Goal: Task Accomplishment & Management: Use online tool/utility

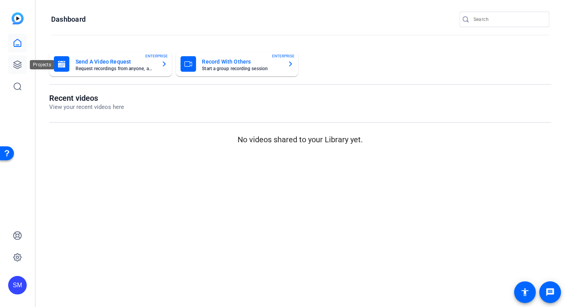
click at [17, 62] on icon at bounding box center [17, 64] width 9 height 9
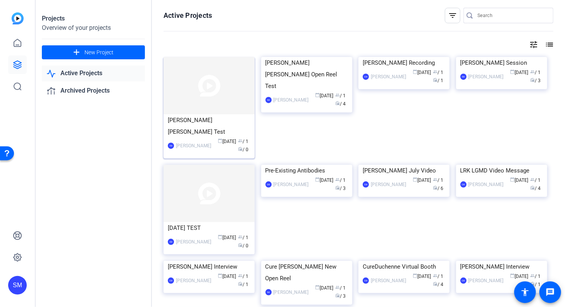
click at [216, 120] on div "[PERSON_NAME] [PERSON_NAME] Test" at bounding box center [209, 125] width 83 height 23
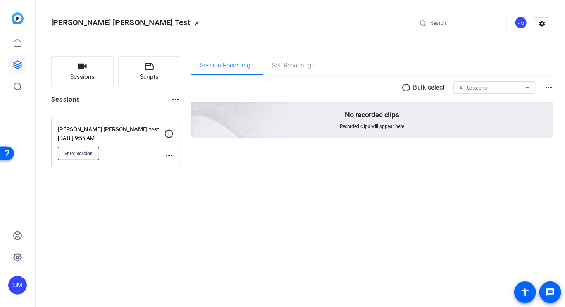
click at [75, 151] on span "Enter Session" at bounding box center [78, 153] width 28 height 6
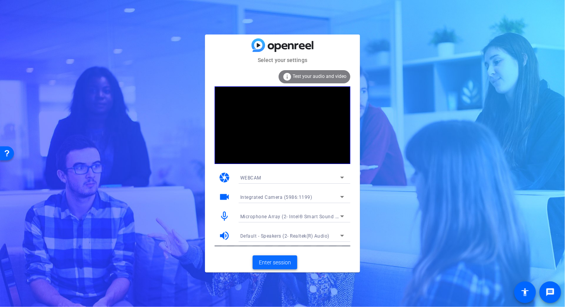
click at [274, 262] on span "Enter session" at bounding box center [275, 262] width 32 height 8
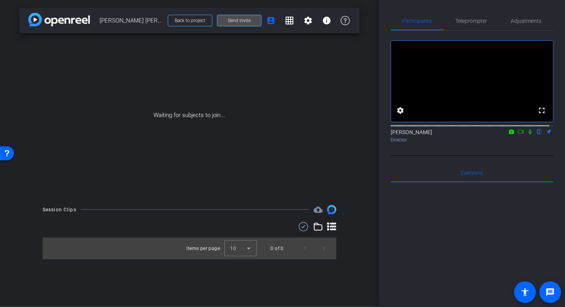
click at [239, 19] on span "Send invite" at bounding box center [239, 20] width 23 height 6
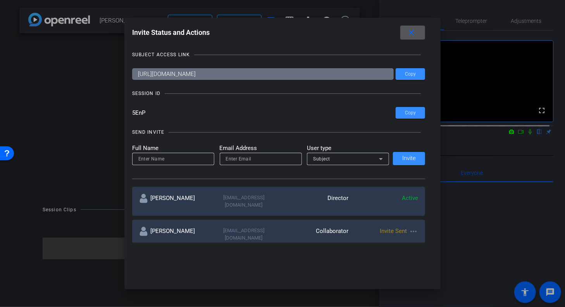
click at [410, 30] on mat-icon "close" at bounding box center [411, 33] width 10 height 10
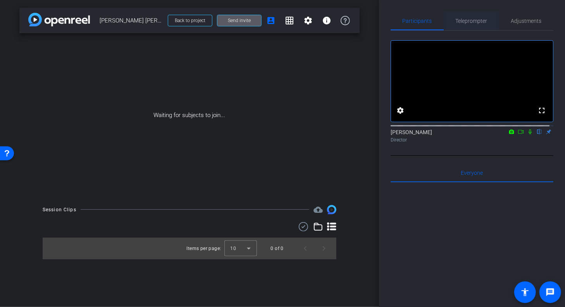
click at [471, 18] on span "Teleprompter" at bounding box center [472, 20] width 32 height 5
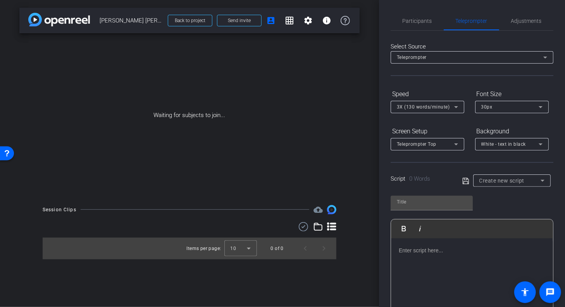
click at [428, 255] on div at bounding box center [472, 276] width 162 height 77
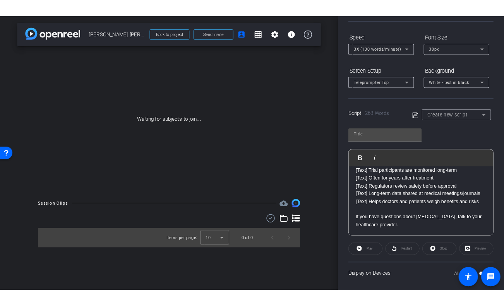
scroll to position [74, 0]
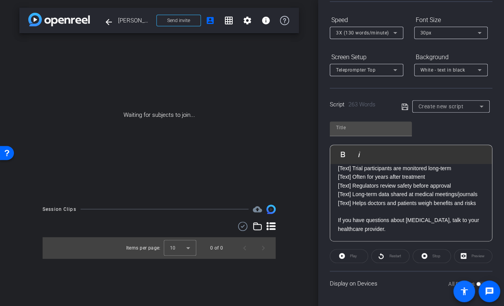
click at [473, 282] on span at bounding box center [464, 291] width 19 height 19
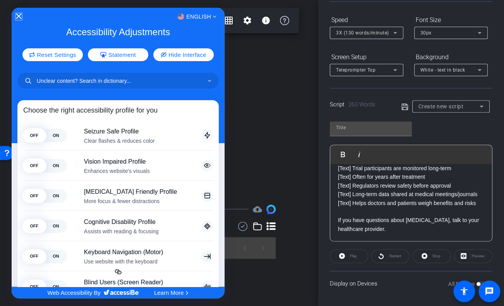
click at [16, 15] on icon "Close Accessibility Interface" at bounding box center [18, 16] width 5 height 5
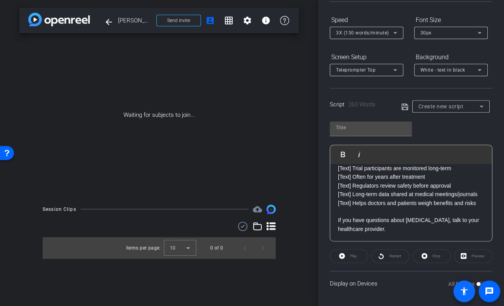
click at [474, 282] on span at bounding box center [465, 292] width 22 height 22
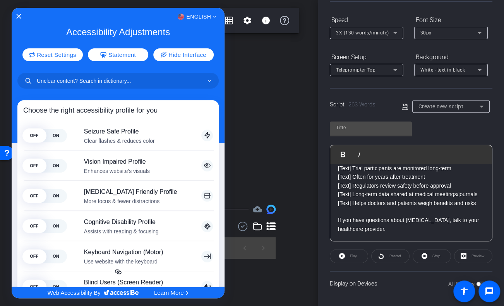
click at [477, 282] on div at bounding box center [252, 153] width 504 height 306
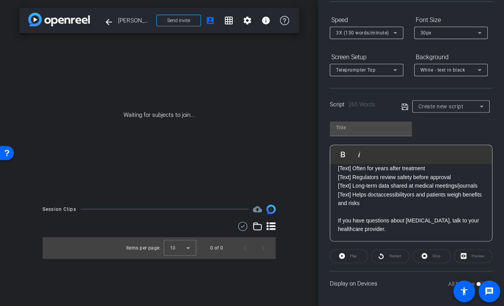
click at [460, 303] on div "Participants Teleprompter Adjustments settings [PERSON_NAME] flip Director Ever…" at bounding box center [411, 153] width 186 height 306
click at [353, 190] on p "[Text] Long-term data shared at medical meetings/journals" at bounding box center [411, 186] width 146 height 9
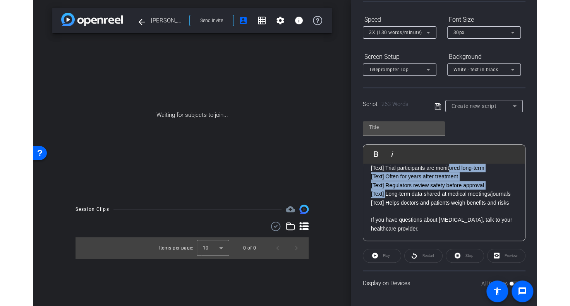
scroll to position [276, 0]
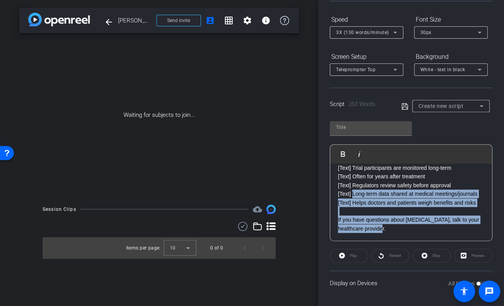
drag, startPoint x: 353, startPoint y: 196, endPoint x: 476, endPoint y: 313, distance: 169.1
click at [476, 306] on html "Accessibility Screen-Reader Guide, Feedback, and Issue Reporting | New window m…" at bounding box center [252, 153] width 504 height 306
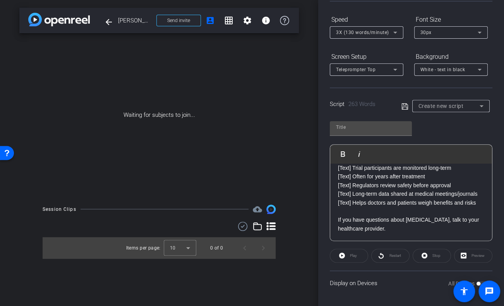
click at [410, 288] on div "Display on Devices All Devices" at bounding box center [411, 283] width 163 height 25
drag, startPoint x: 488, startPoint y: 293, endPoint x: 417, endPoint y: 286, distance: 71.2
click at [417, 286] on openreel-root "menu arrow_forward_ios keyboard_return Close forward_to_inbox Send invite accou…" at bounding box center [252, 153] width 504 height 306
click at [475, 283] on span at bounding box center [465, 292] width 22 height 22
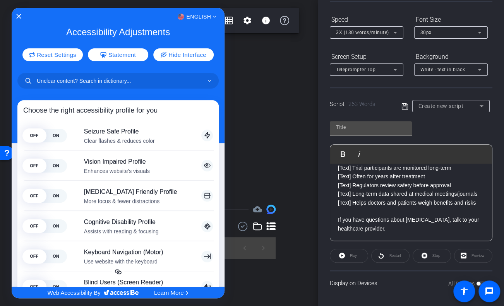
click at [476, 282] on div at bounding box center [252, 153] width 504 height 306
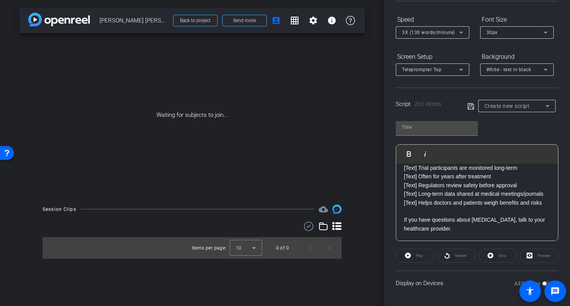
type input "Default title 5731"
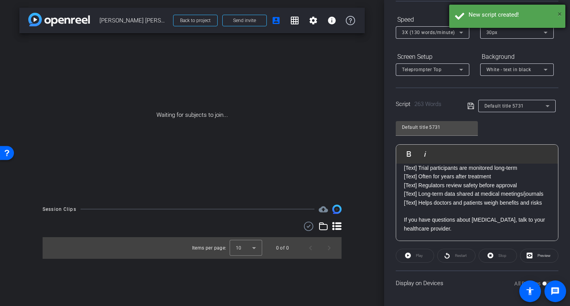
click at [559, 12] on span "×" at bounding box center [560, 13] width 4 height 9
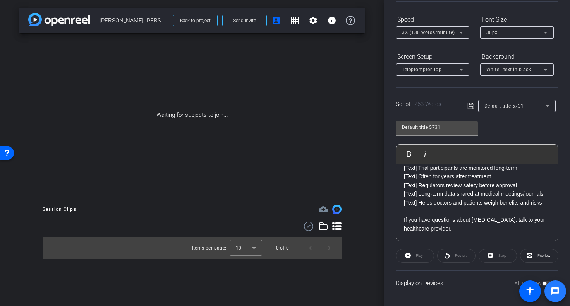
click at [554, 291] on mat-icon "message" at bounding box center [555, 291] width 9 height 9
click at [539, 282] on span at bounding box center [530, 291] width 19 height 19
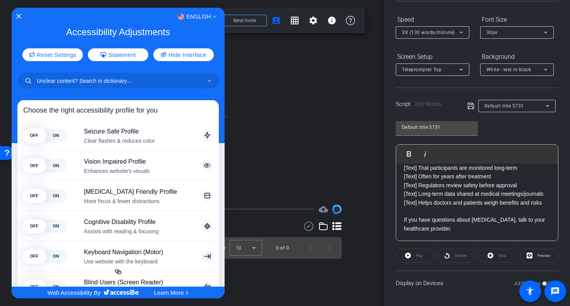
click at [542, 282] on div at bounding box center [285, 153] width 570 height 306
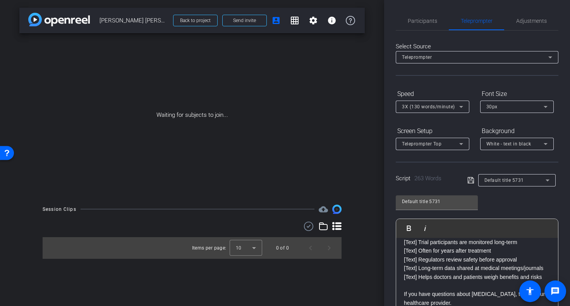
scroll to position [74, 0]
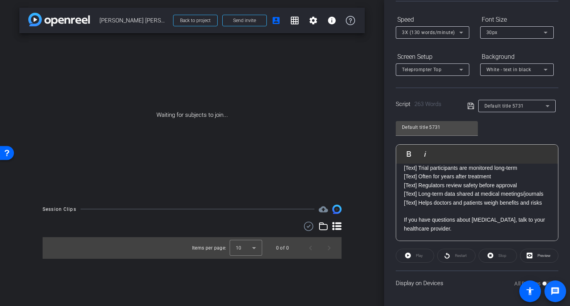
click at [545, 282] on span at bounding box center [556, 292] width 22 height 22
click at [341, 68] on div "Waiting for subjects to join..." at bounding box center [192, 115] width 346 height 164
click at [250, 21] on span "Send invite" at bounding box center [244, 20] width 23 height 6
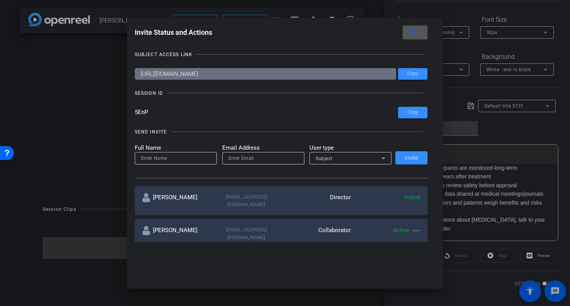
click at [414, 34] on mat-icon "close" at bounding box center [414, 33] width 10 height 10
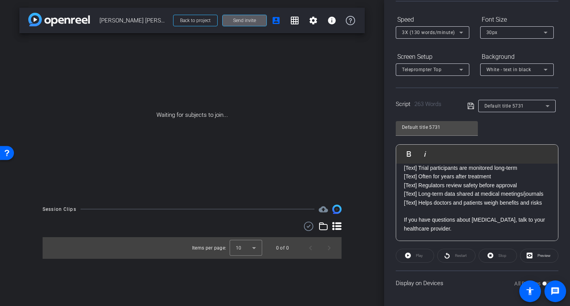
click at [353, 101] on div "Waiting for subjects to join..." at bounding box center [192, 115] width 346 height 164
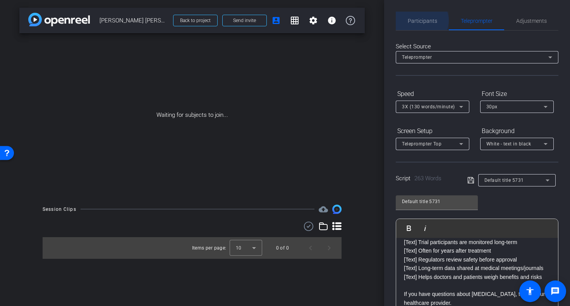
click at [422, 21] on span "Participants" at bounding box center [422, 20] width 29 height 5
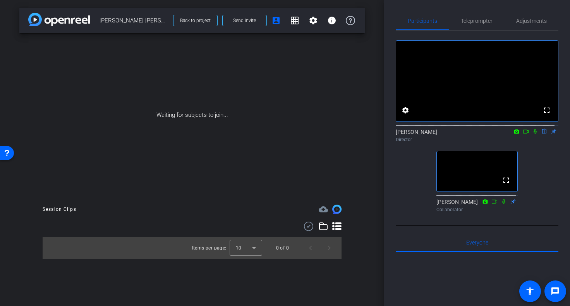
click at [501, 205] on icon at bounding box center [504, 201] width 6 height 5
click at [511, 204] on icon at bounding box center [513, 201] width 5 height 5
click at [501, 205] on icon at bounding box center [504, 201] width 6 height 5
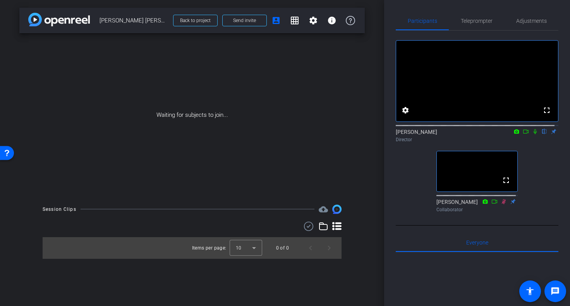
click at [501, 205] on icon at bounding box center [504, 201] width 6 height 5
drag, startPoint x: 501, startPoint y: 212, endPoint x: 515, endPoint y: 236, distance: 28.4
click at [515, 226] on div "fullscreen settings [PERSON_NAME] flip Director fullscreen [PERSON_NAME] Collab…" at bounding box center [477, 128] width 163 height 195
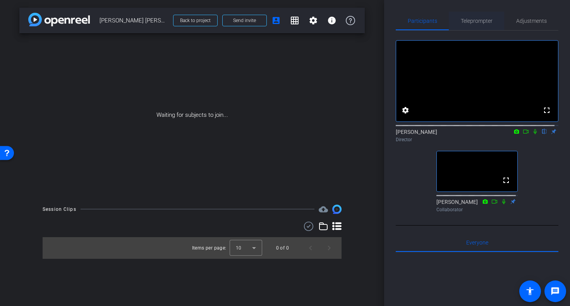
click at [478, 20] on span "Teleprompter" at bounding box center [477, 20] width 32 height 5
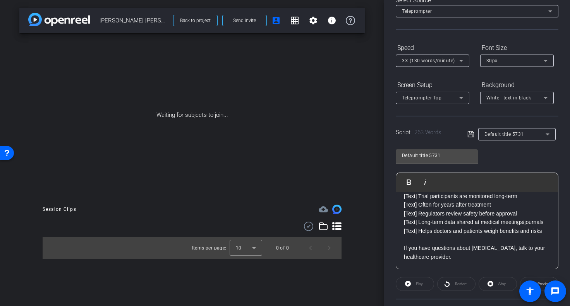
scroll to position [74, 0]
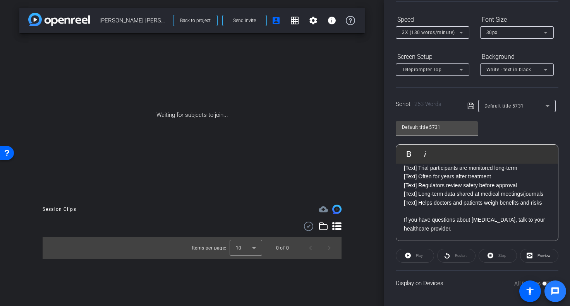
click at [546, 282] on span at bounding box center [555, 291] width 19 height 19
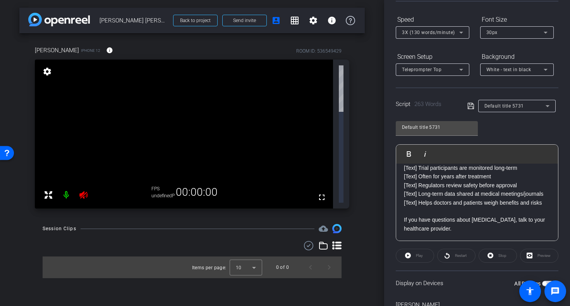
click at [545, 282] on span at bounding box center [556, 292] width 22 height 22
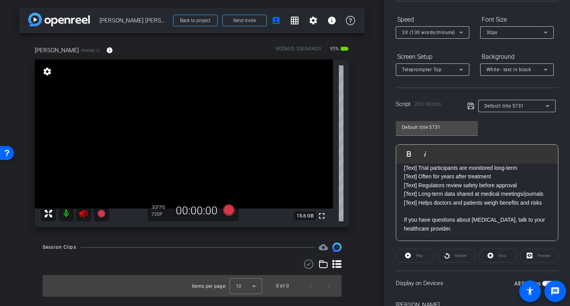
click at [82, 213] on icon at bounding box center [83, 214] width 8 height 8
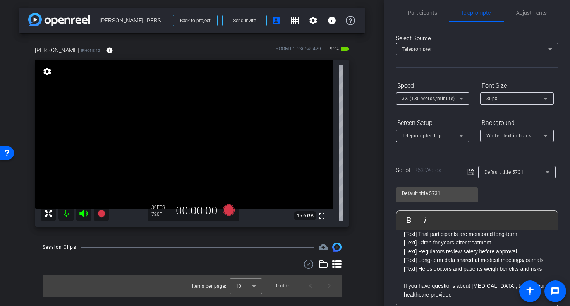
scroll to position [0, 0]
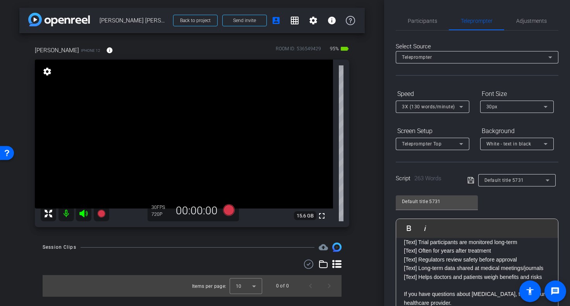
click at [85, 213] on icon at bounding box center [83, 213] width 9 height 9
click at [85, 213] on icon at bounding box center [83, 214] width 8 height 8
click at [45, 71] on mat-icon "settings" at bounding box center [47, 71] width 11 height 9
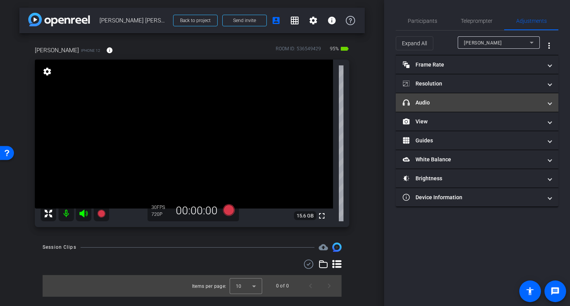
click at [424, 102] on mat-panel-title "headphone icon Audio" at bounding box center [472, 103] width 139 height 8
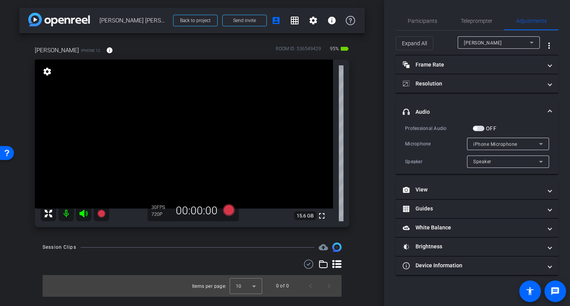
click at [480, 128] on span "button" at bounding box center [479, 128] width 12 height 5
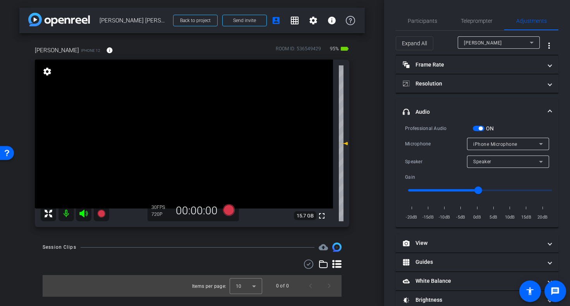
scroll to position [33, 0]
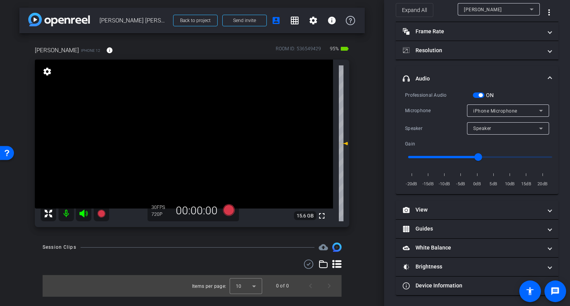
click at [549, 76] on span at bounding box center [550, 79] width 3 height 8
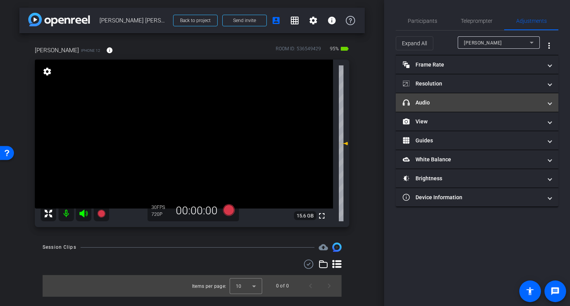
scroll to position [0, 0]
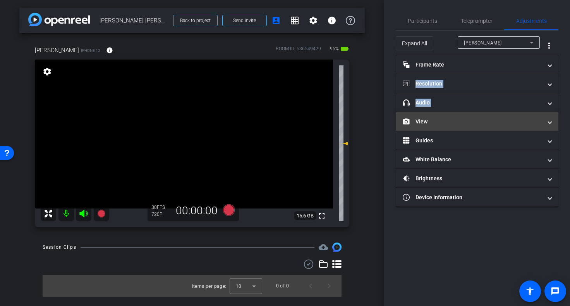
drag, startPoint x: 547, startPoint y: 76, endPoint x: 416, endPoint y: 120, distance: 138.1
click at [416, 120] on mat-accordion "Frame Rate Frame Rate navigate_before 24 25 30 navigate_next Resolution navigat…" at bounding box center [477, 131] width 163 height 152
click at [437, 120] on mat-panel-title "View" at bounding box center [472, 122] width 139 height 8
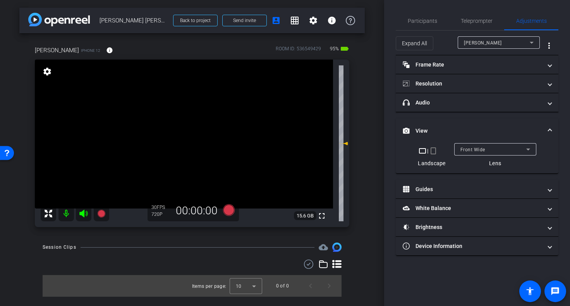
click at [432, 151] on mat-icon "crop_portrait" at bounding box center [433, 150] width 9 height 9
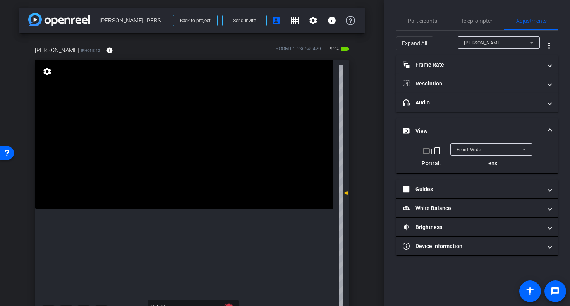
click at [436, 152] on mat-icon "crop_portrait" at bounding box center [437, 150] width 9 height 9
click at [423, 151] on mat-icon "crop_landscape" at bounding box center [426, 150] width 9 height 9
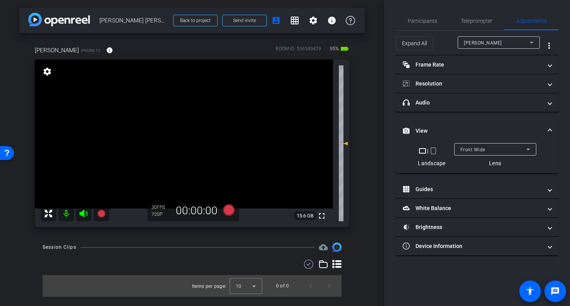
click at [434, 151] on mat-icon "crop_portrait" at bounding box center [433, 150] width 9 height 9
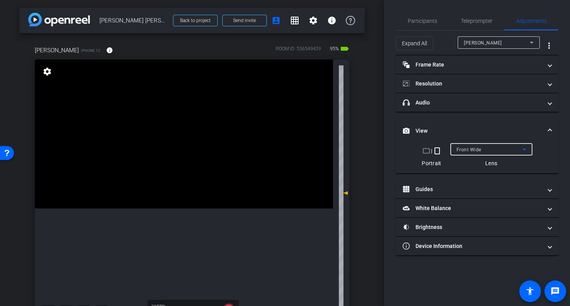
click at [522, 147] on icon at bounding box center [524, 149] width 9 height 9
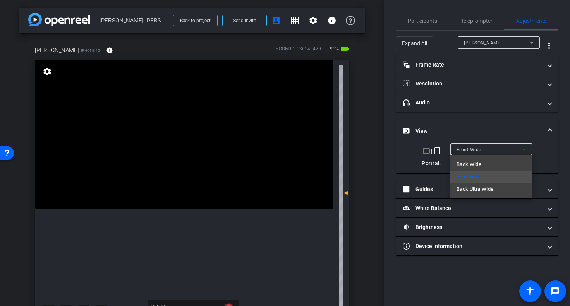
click at [428, 149] on div at bounding box center [285, 153] width 570 height 306
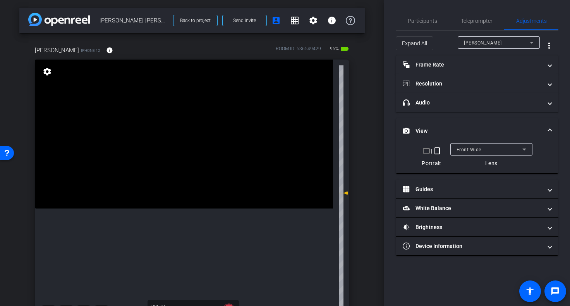
click at [426, 148] on mat-icon "crop_landscape" at bounding box center [426, 150] width 9 height 9
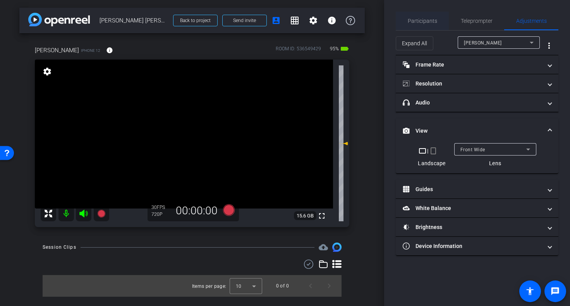
click at [424, 19] on span "Participants" at bounding box center [422, 20] width 29 height 5
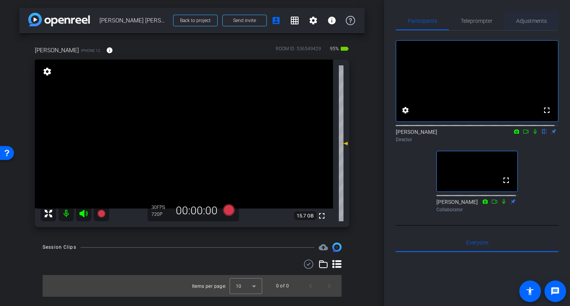
click at [527, 18] on span "Adjustments" at bounding box center [531, 20] width 31 height 5
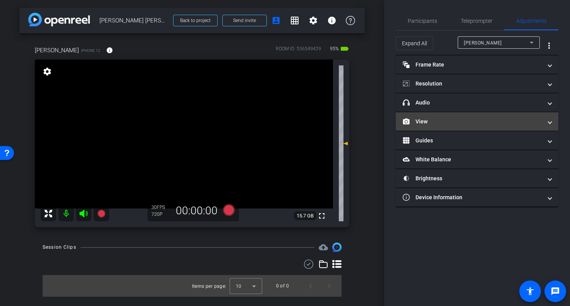
click at [406, 119] on polygon at bounding box center [406, 119] width 4 height 1
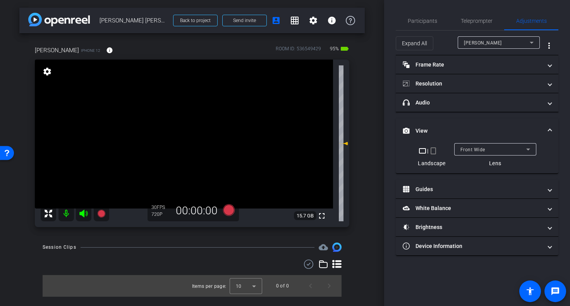
click at [434, 146] on mat-icon "crop_portrait" at bounding box center [433, 150] width 9 height 9
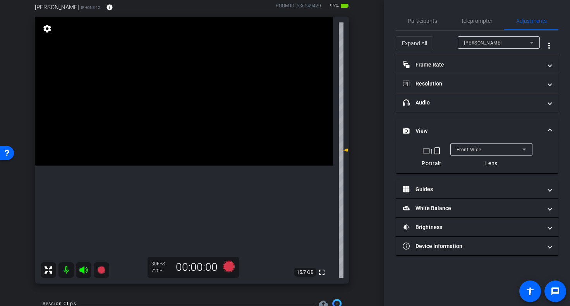
scroll to position [41, 0]
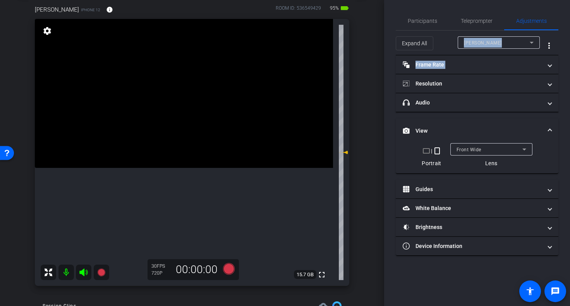
drag, startPoint x: 385, startPoint y: 92, endPoint x: 453, endPoint y: 46, distance: 82.0
click at [453, 46] on div "Participants Teleprompter Adjustments settings [PERSON_NAME] flip Director [PER…" at bounding box center [477, 153] width 186 height 306
click at [475, 20] on span "Teleprompter" at bounding box center [477, 20] width 32 height 5
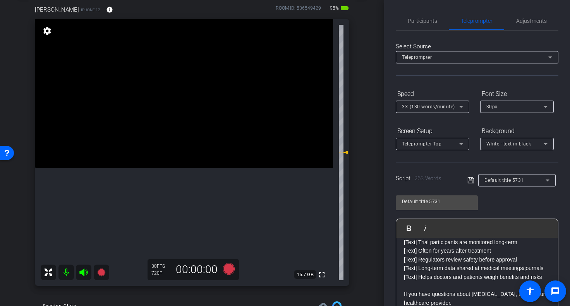
scroll to position [116, 0]
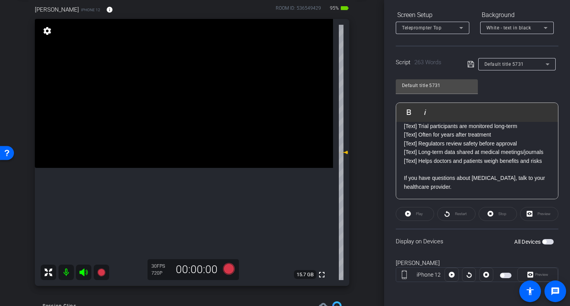
click at [544, 240] on span "button" at bounding box center [548, 241] width 12 height 5
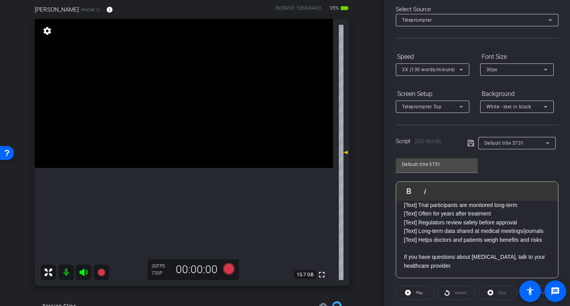
scroll to position [0, 0]
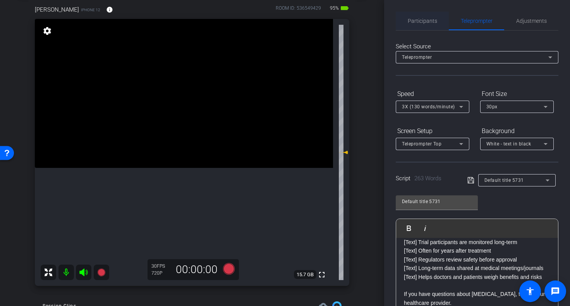
click at [413, 21] on span "Participants" at bounding box center [422, 20] width 29 height 5
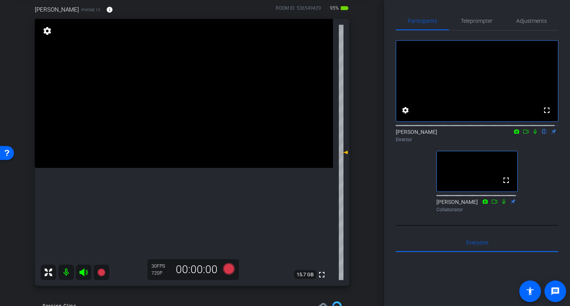
click at [544, 180] on div "fullscreen settings [PERSON_NAME] flip Director fullscreen [PERSON_NAME] Collab…" at bounding box center [477, 123] width 163 height 185
click at [526, 26] on span "Adjustments" at bounding box center [531, 21] width 31 height 19
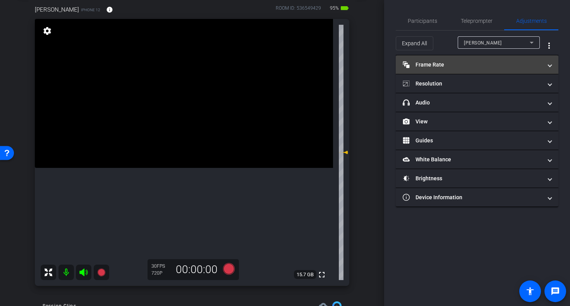
click at [549, 64] on span at bounding box center [550, 65] width 3 height 8
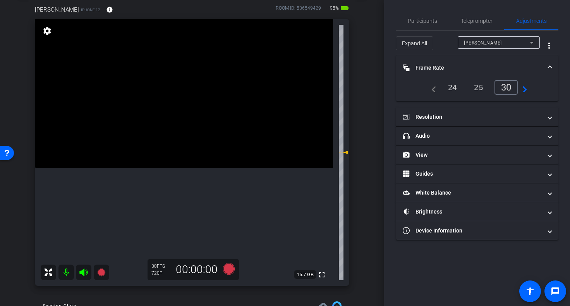
click at [454, 85] on div "24" at bounding box center [452, 87] width 21 height 13
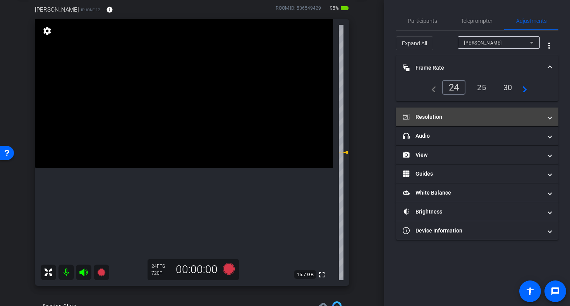
click at [552, 115] on mat-expansion-panel-header "Resolution" at bounding box center [477, 117] width 163 height 19
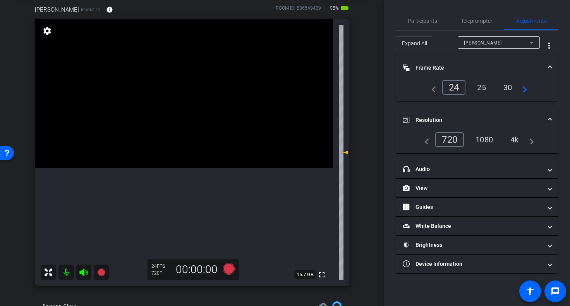
click at [485, 139] on div "1080" at bounding box center [484, 139] width 29 height 13
click at [359, 139] on div "[PERSON_NAME] iPhone 12 info ROOM ID: 536549429 95% battery_std fullscreen sett…" at bounding box center [192, 143] width 346 height 301
click at [421, 21] on span "Participants" at bounding box center [422, 20] width 29 height 5
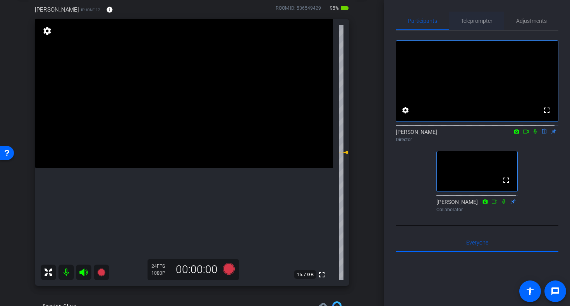
click at [478, 18] on span "Teleprompter" at bounding box center [477, 20] width 32 height 5
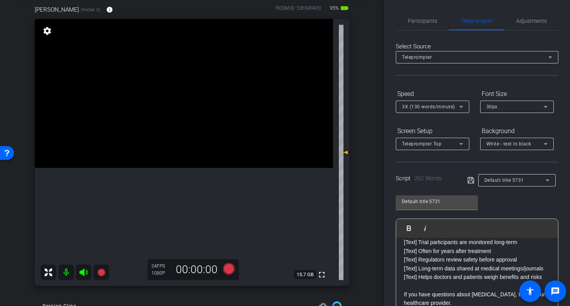
click at [479, 147] on div "Screen Setup Teleprompter Top Background White - text in black" at bounding box center [477, 138] width 163 height 26
click at [362, 115] on div "arrow_back [PERSON_NAME] [PERSON_NAME] test Back to project Send invite account…" at bounding box center [192, 112] width 384 height 306
click at [426, 21] on span "Participants" at bounding box center [422, 20] width 29 height 5
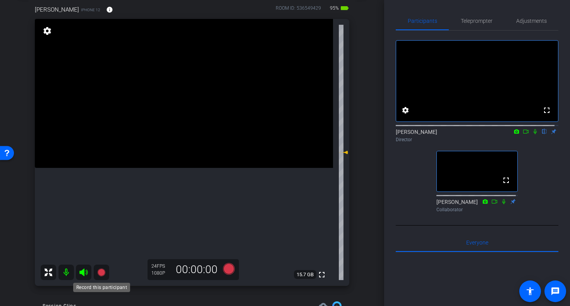
click at [102, 272] on icon at bounding box center [101, 273] width 8 height 8
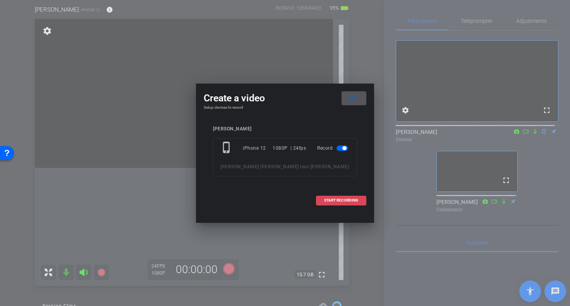
click at [344, 199] on span "START RECORDING" at bounding box center [341, 201] width 34 height 4
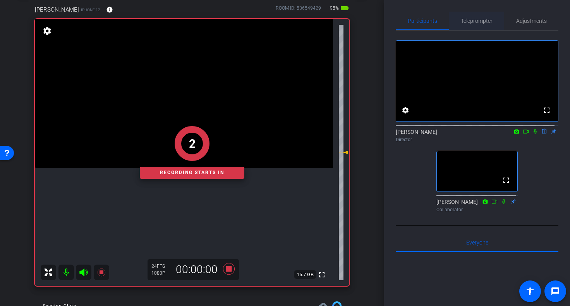
click at [474, 22] on span "Teleprompter" at bounding box center [477, 20] width 32 height 5
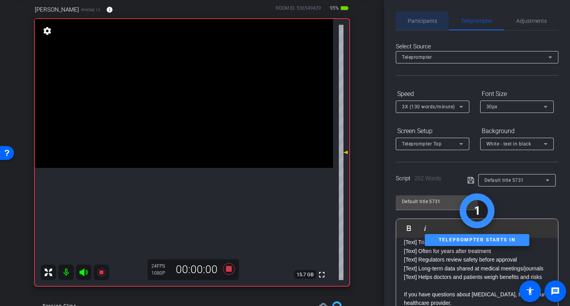
click at [418, 20] on span "Participants" at bounding box center [422, 20] width 29 height 5
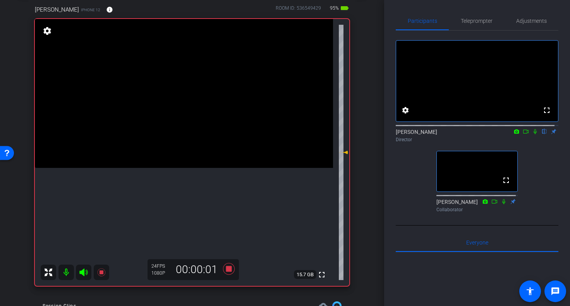
click at [532, 134] on icon at bounding box center [535, 131] width 6 height 5
click at [470, 19] on span "Teleprompter" at bounding box center [477, 20] width 32 height 5
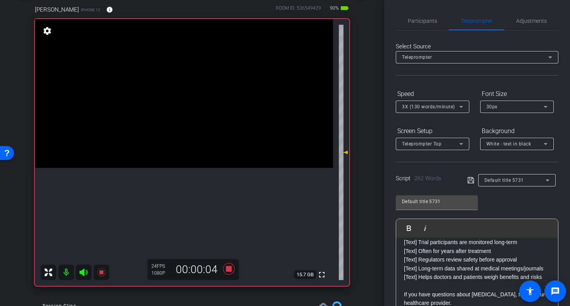
scroll to position [116, 0]
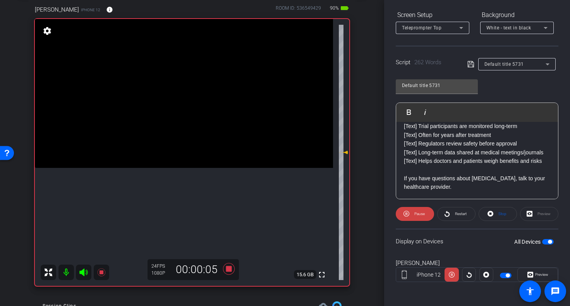
drag, startPoint x: 557, startPoint y: 217, endPoint x: 586, endPoint y: 237, distance: 35.4
click at [564, 237] on html "Accessibility Screen-Reader Guide, Feedback, and Issue Reporting | New window m…" at bounding box center [285, 153] width 570 height 306
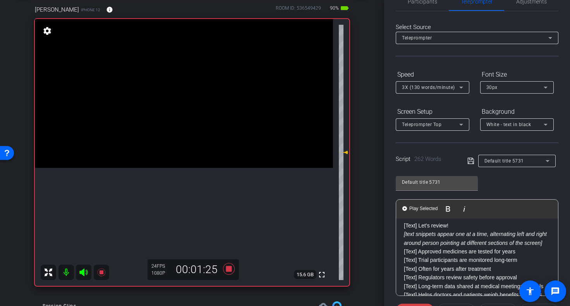
scroll to position [0, 0]
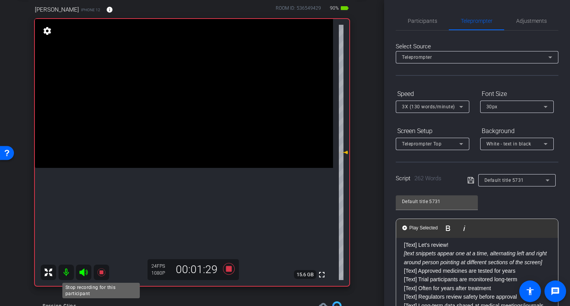
click at [100, 272] on icon at bounding box center [101, 273] width 8 height 8
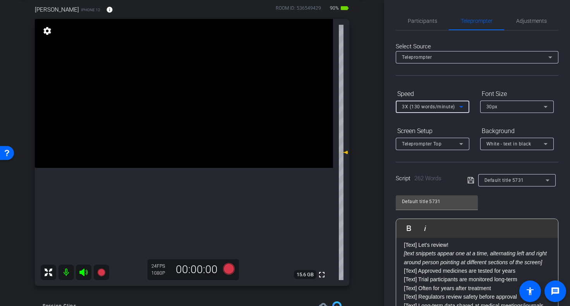
click at [461, 103] on icon at bounding box center [461, 106] width 9 height 9
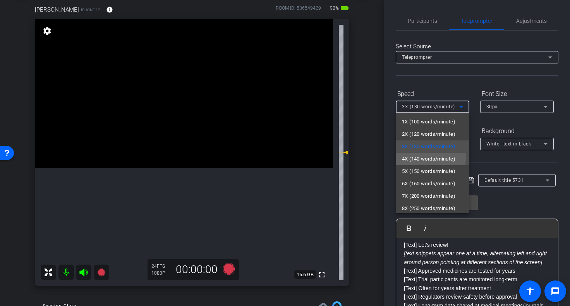
click at [408, 158] on span "4X (140 words/minute)" at bounding box center [428, 159] width 53 height 9
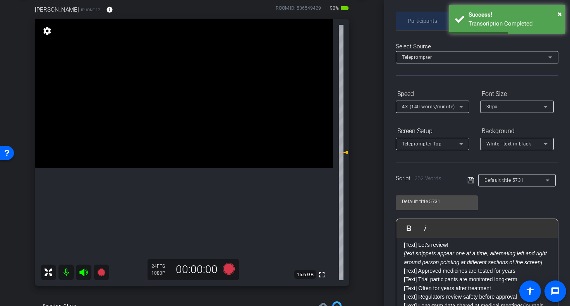
click at [417, 20] on span "Participants" at bounding box center [422, 20] width 29 height 5
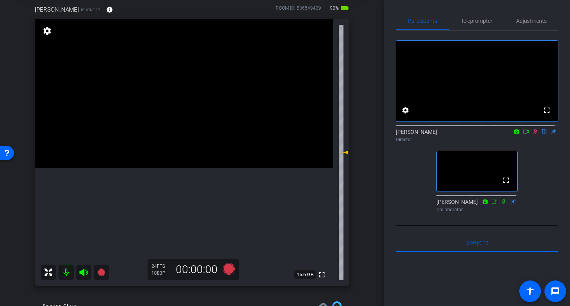
click at [533, 134] on icon at bounding box center [535, 131] width 4 height 5
click at [542, 195] on div "fullscreen settings [PERSON_NAME] flip Director fullscreen [PERSON_NAME] Collab…" at bounding box center [477, 123] width 163 height 185
click at [477, 21] on span "Teleprompter" at bounding box center [477, 20] width 32 height 5
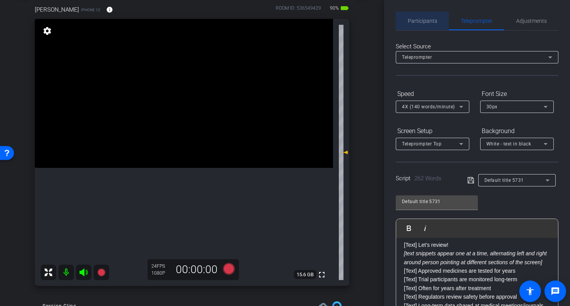
click at [426, 21] on span "Participants" at bounding box center [422, 20] width 29 height 5
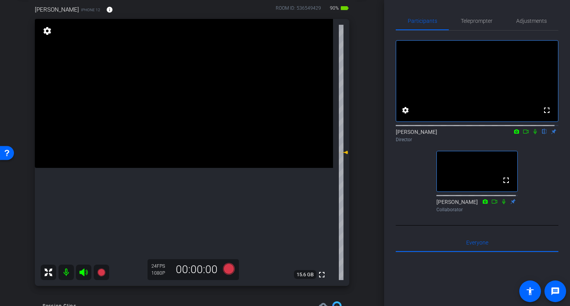
click at [547, 158] on div "fullscreen settings [PERSON_NAME] flip Director fullscreen [PERSON_NAME] Collab…" at bounding box center [477, 123] width 163 height 185
click at [532, 134] on icon at bounding box center [535, 131] width 6 height 5
click at [101, 271] on icon at bounding box center [101, 273] width 8 height 8
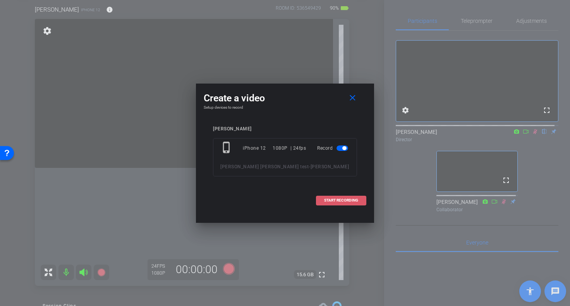
click at [343, 198] on span at bounding box center [342, 200] width 50 height 19
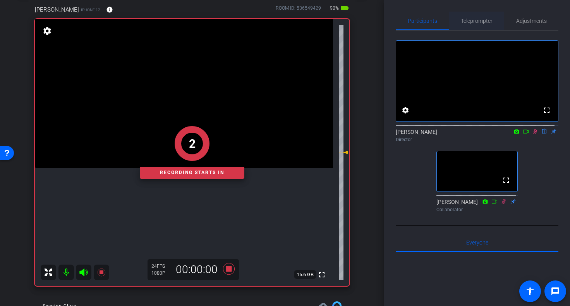
click at [480, 21] on span "Teleprompter" at bounding box center [477, 20] width 32 height 5
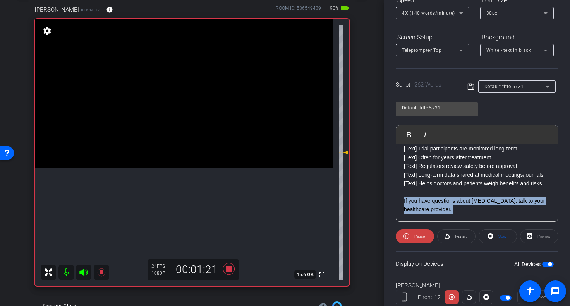
scroll to position [276, 0]
drag, startPoint x: 554, startPoint y: 179, endPoint x: 548, endPoint y: 210, distance: 31.6
click at [548, 210] on div "Before any new drug, including [MEDICAL_DATA], is approved by the FDA, it goes …" at bounding box center [477, 183] width 162 height 77
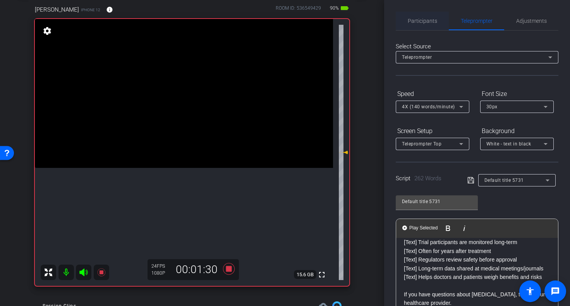
click at [426, 21] on span "Participants" at bounding box center [422, 20] width 29 height 5
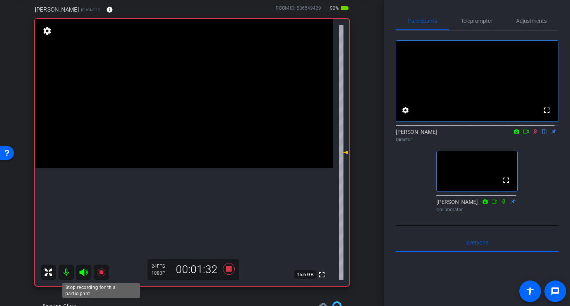
click at [101, 269] on icon at bounding box center [101, 272] width 9 height 9
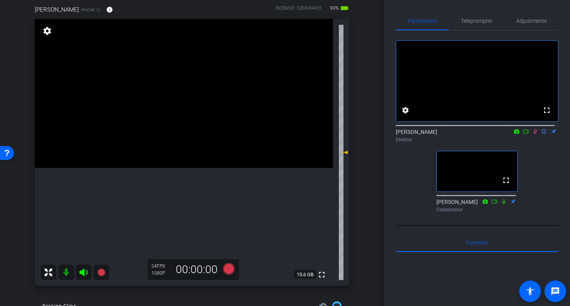
click at [533, 134] on icon at bounding box center [535, 131] width 4 height 5
click at [476, 21] on span "Teleprompter" at bounding box center [477, 20] width 32 height 5
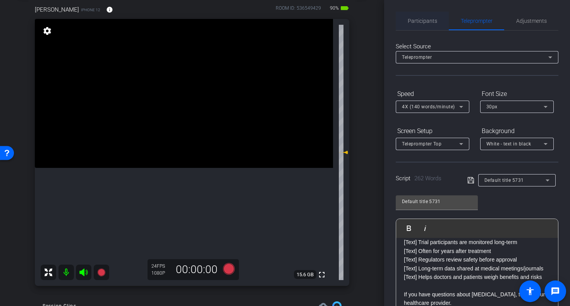
click at [411, 21] on span "Participants" at bounding box center [422, 20] width 29 height 5
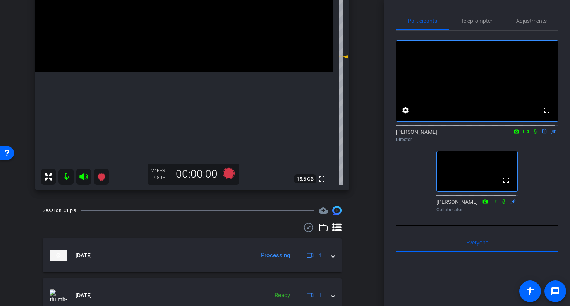
scroll to position [170, 0]
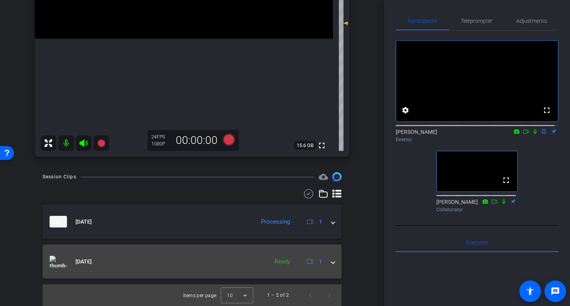
click at [279, 262] on div "Ready" at bounding box center [282, 262] width 23 height 9
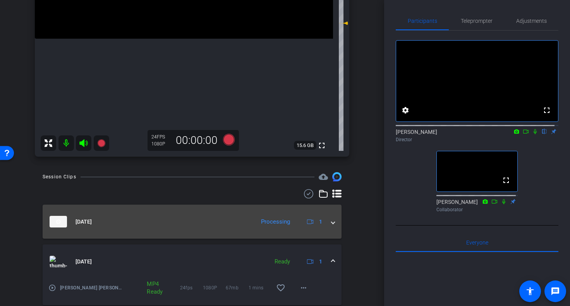
click at [276, 224] on div "Processing" at bounding box center [275, 222] width 37 height 9
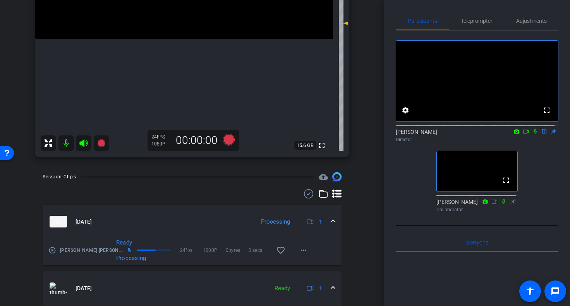
click at [364, 149] on div "arrow_back [PERSON_NAME] [PERSON_NAME] test Back to project Send invite account…" at bounding box center [192, 153] width 384 height 306
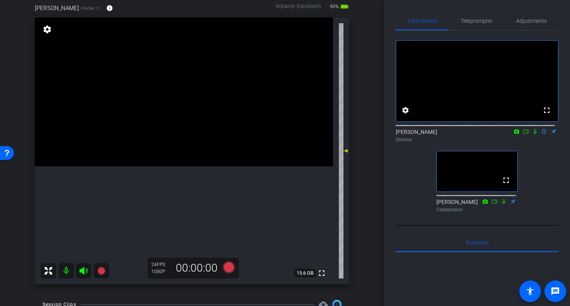
scroll to position [39, 0]
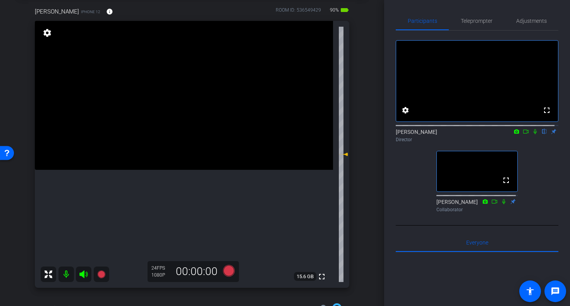
click at [363, 136] on div "arrow_back [PERSON_NAME] [PERSON_NAME] test Back to project Send invite account…" at bounding box center [192, 114] width 384 height 306
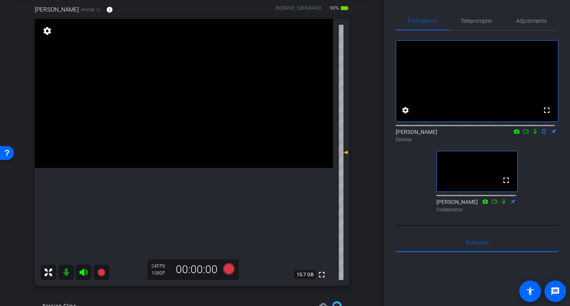
scroll to position [40, 0]
click at [528, 18] on span "Adjustments" at bounding box center [531, 20] width 31 height 5
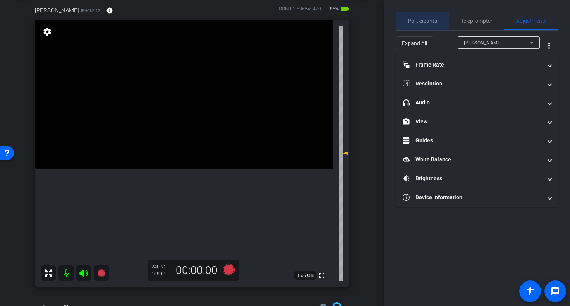
click at [423, 20] on span "Participants" at bounding box center [422, 20] width 29 height 5
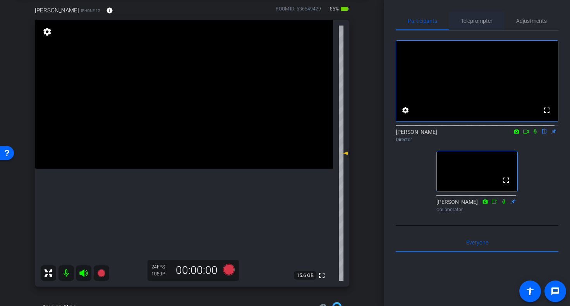
click at [470, 17] on span "Teleprompter" at bounding box center [477, 21] width 32 height 19
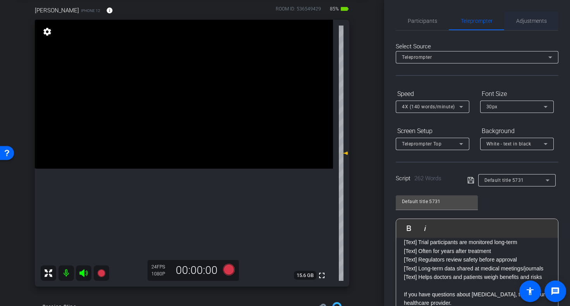
click at [529, 16] on span "Adjustments" at bounding box center [531, 21] width 31 height 19
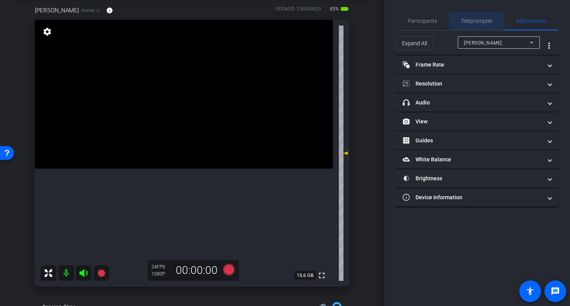
click at [477, 20] on span "Teleprompter" at bounding box center [477, 20] width 32 height 5
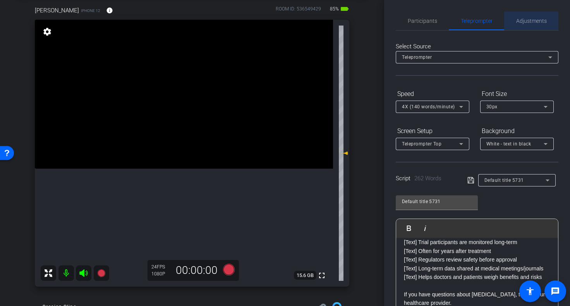
click at [530, 22] on span "Adjustments" at bounding box center [531, 20] width 31 height 5
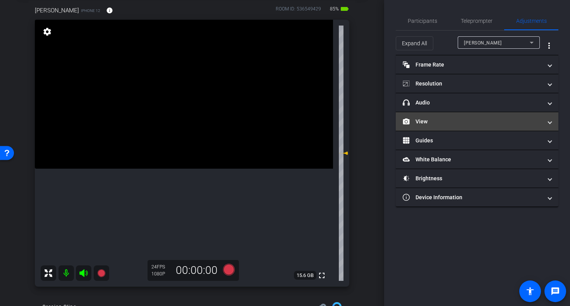
click at [552, 122] on span at bounding box center [550, 122] width 3 height 8
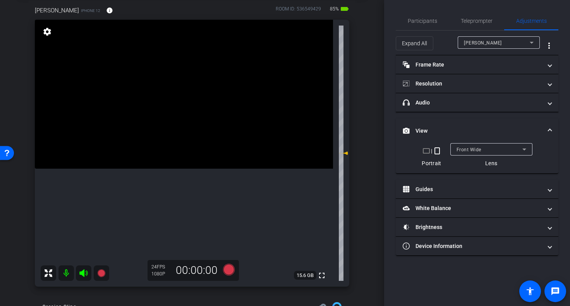
click at [428, 150] on mat-icon "crop_landscape" at bounding box center [426, 150] width 9 height 9
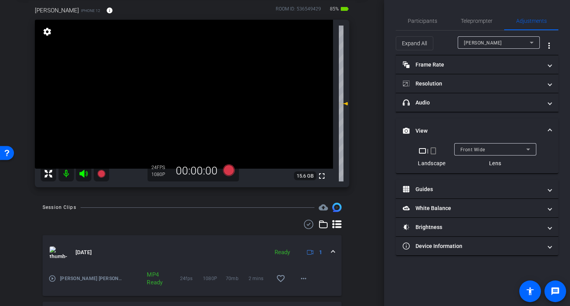
click at [434, 150] on mat-icon "crop_portrait" at bounding box center [433, 150] width 9 height 9
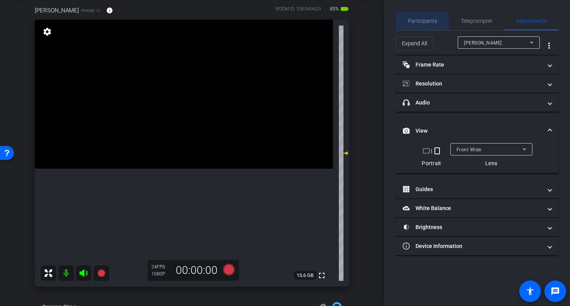
click at [419, 24] on span "Participants" at bounding box center [422, 21] width 29 height 19
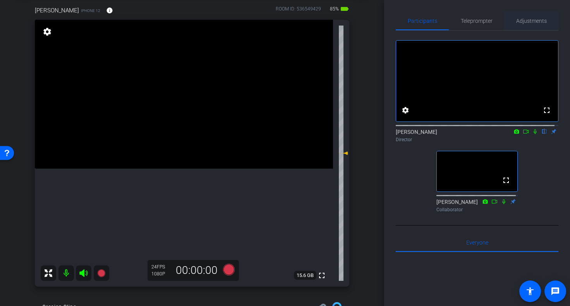
click at [530, 18] on span "Adjustments" at bounding box center [531, 20] width 31 height 5
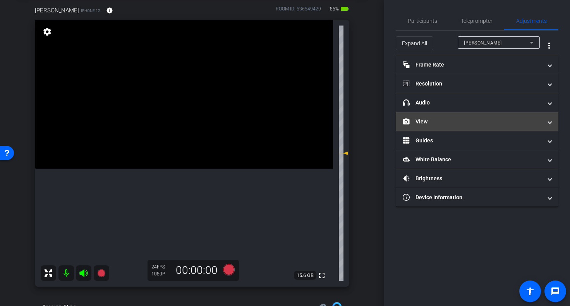
click at [419, 120] on mat-panel-title "View" at bounding box center [472, 122] width 139 height 8
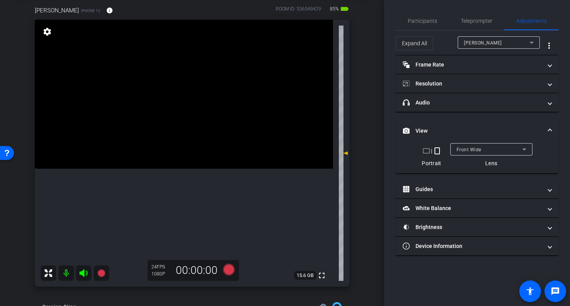
click at [425, 150] on mat-icon "crop_landscape" at bounding box center [426, 150] width 9 height 9
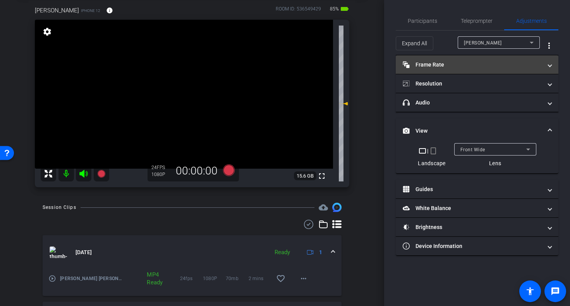
click at [549, 67] on span at bounding box center [550, 65] width 3 height 8
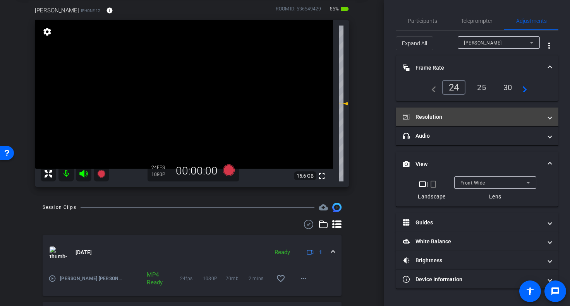
click at [550, 117] on span at bounding box center [550, 117] width 3 height 8
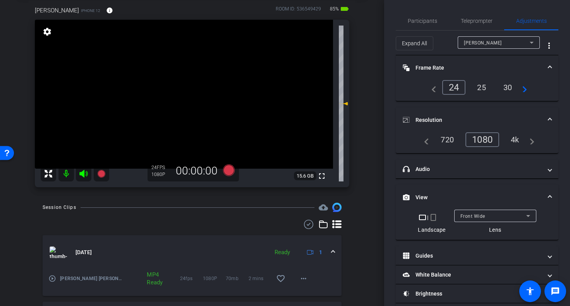
click at [513, 138] on div "4k" at bounding box center [515, 139] width 20 height 13
click at [469, 21] on span "Teleprompter" at bounding box center [477, 20] width 32 height 5
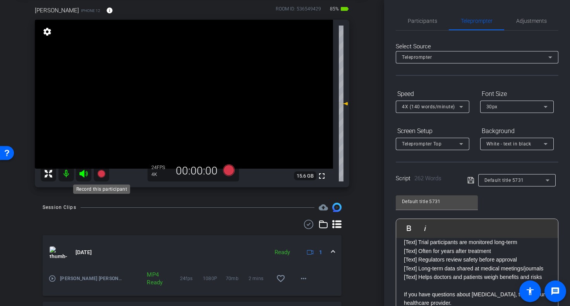
click at [99, 172] on icon at bounding box center [101, 174] width 8 height 8
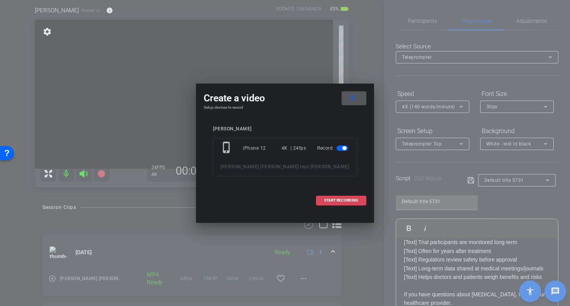
click at [348, 201] on span "START RECORDING" at bounding box center [341, 201] width 34 height 4
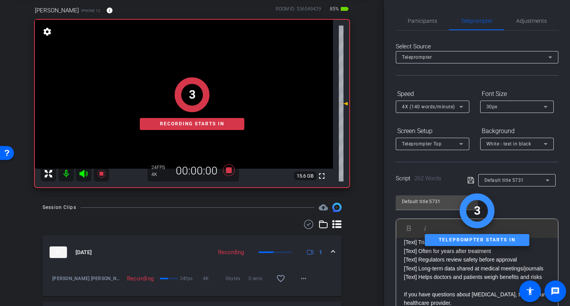
click at [357, 189] on div "[PERSON_NAME] iPhone 12 info ROOM ID: 536549429 85% battery_std fullscreen 3 Re…" at bounding box center [192, 94] width 346 height 202
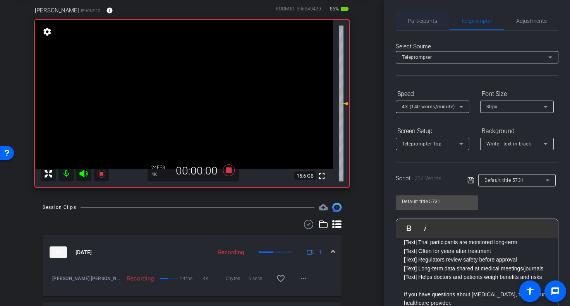
click at [421, 23] on span "Participants" at bounding box center [422, 20] width 29 height 5
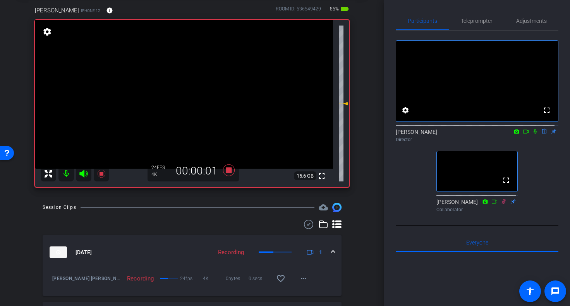
click at [532, 134] on icon at bounding box center [535, 131] width 6 height 5
click at [564, 199] on div "Participants Teleprompter Adjustments fullscreen settings [PERSON_NAME] flip Di…" at bounding box center [477, 153] width 186 height 306
click at [470, 22] on span "Teleprompter" at bounding box center [477, 20] width 32 height 5
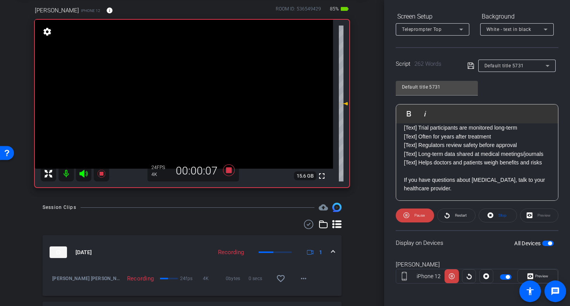
scroll to position [116, 0]
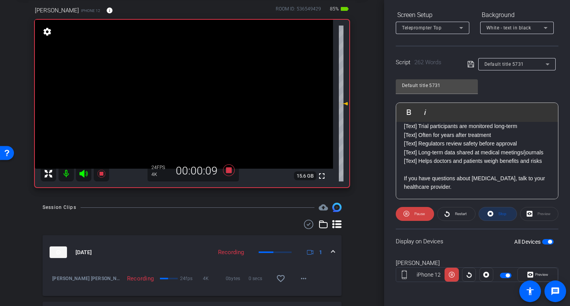
click at [501, 213] on span "Stop" at bounding box center [503, 214] width 8 height 4
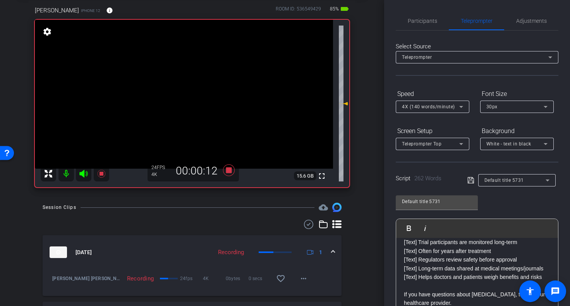
click at [462, 103] on icon at bounding box center [461, 106] width 9 height 9
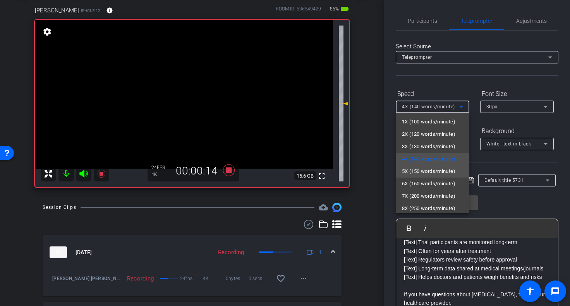
click at [405, 171] on span "5X (150 words/minute)" at bounding box center [428, 171] width 53 height 9
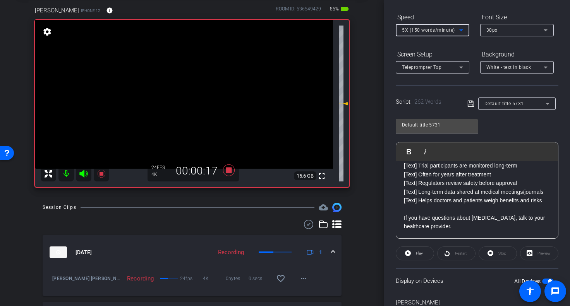
scroll to position [116, 0]
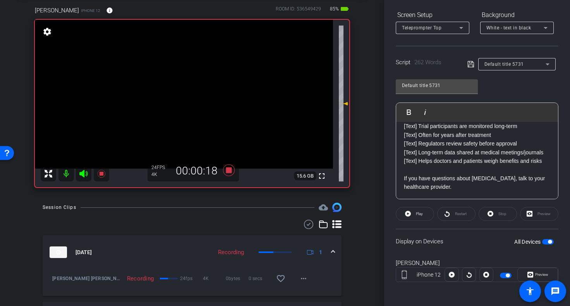
click at [452, 217] on div "Restart" at bounding box center [456, 214] width 38 height 14
click at [455, 212] on div "Restart" at bounding box center [456, 214] width 38 height 14
click at [409, 214] on icon at bounding box center [408, 214] width 6 height 6
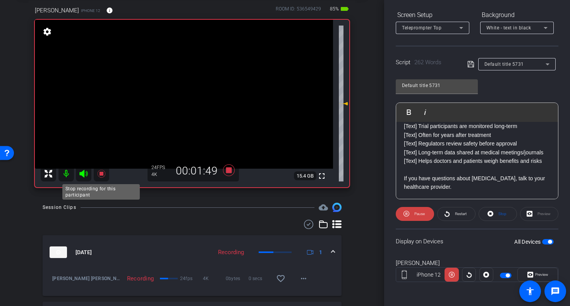
click at [102, 173] on icon at bounding box center [101, 174] width 8 height 8
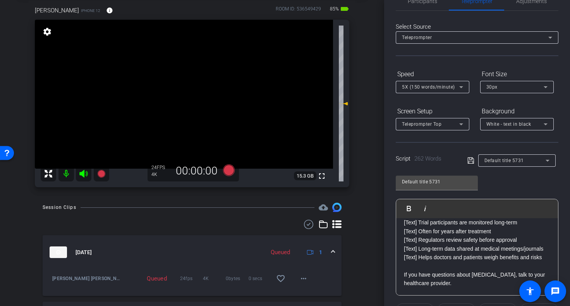
scroll to position [0, 0]
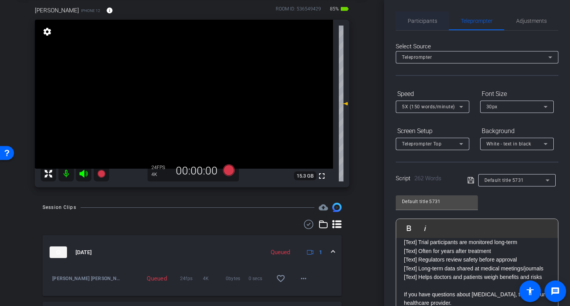
click at [420, 23] on span "Participants" at bounding box center [422, 20] width 29 height 5
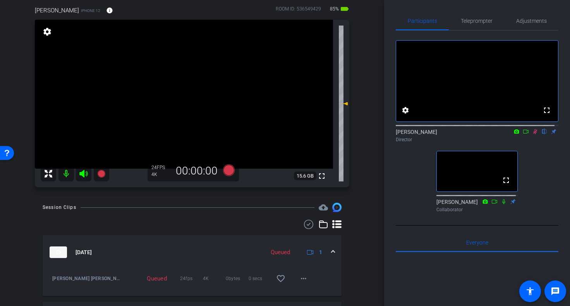
click at [533, 134] on icon at bounding box center [535, 131] width 4 height 5
click at [471, 20] on span "Teleprompter" at bounding box center [477, 20] width 32 height 5
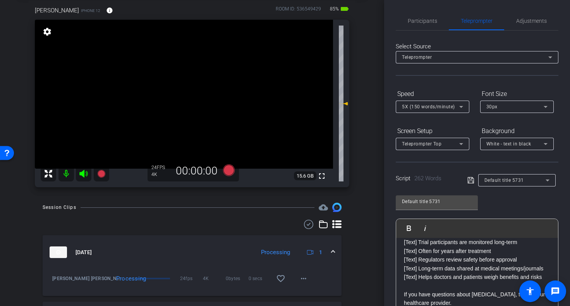
click at [460, 107] on icon at bounding box center [461, 107] width 4 height 2
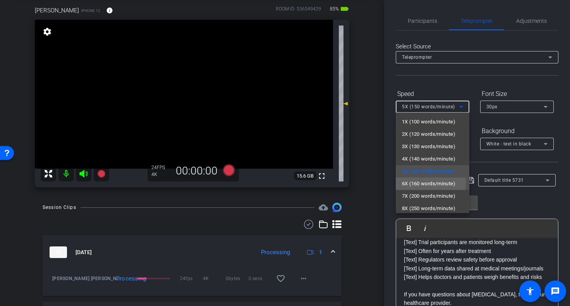
click at [422, 181] on span "6X (160 words/minute)" at bounding box center [428, 183] width 53 height 9
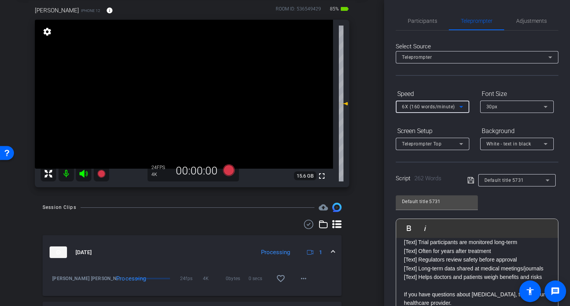
scroll to position [116, 0]
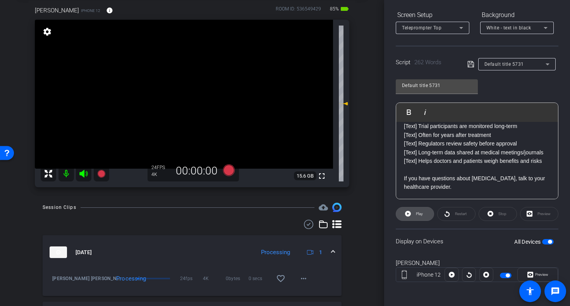
click at [413, 213] on span at bounding box center [415, 214] width 38 height 19
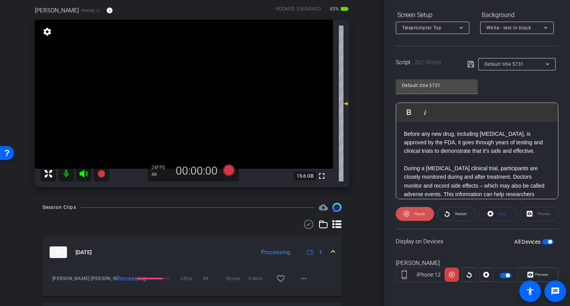
click at [408, 211] on icon at bounding box center [407, 214] width 6 height 10
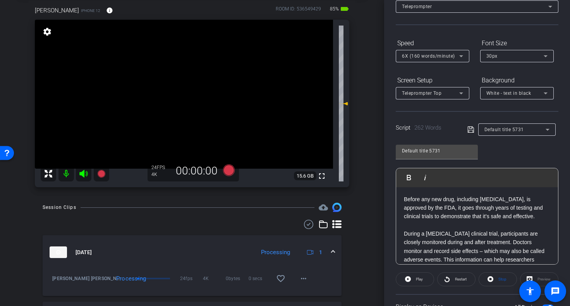
scroll to position [0, 0]
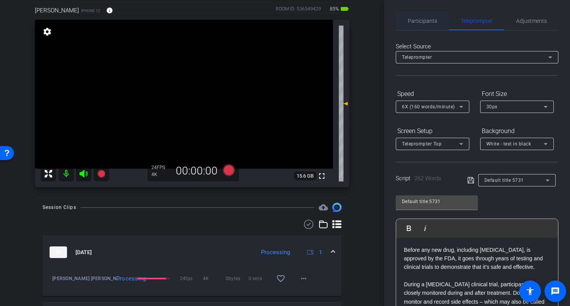
click at [417, 23] on span "Participants" at bounding box center [422, 20] width 29 height 5
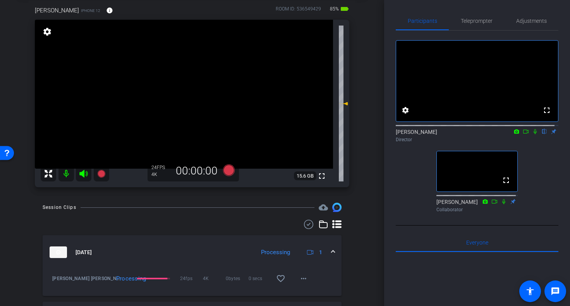
click at [542, 167] on div "fullscreen settings [PERSON_NAME] flip Director fullscreen [PERSON_NAME] Collab…" at bounding box center [477, 123] width 163 height 185
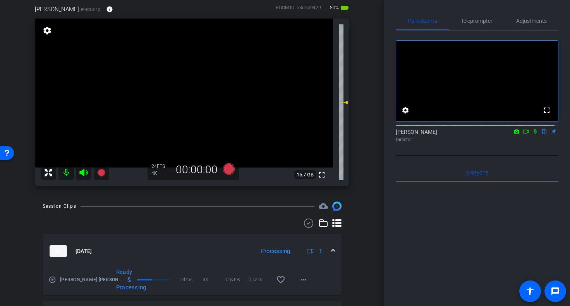
click at [534, 134] on icon at bounding box center [535, 131] width 3 height 5
click at [81, 170] on icon at bounding box center [83, 172] width 9 height 9
click at [532, 134] on icon at bounding box center [535, 131] width 6 height 5
click at [66, 172] on mat-icon at bounding box center [66, 172] width 15 height 15
click at [83, 170] on icon at bounding box center [83, 173] width 8 height 8
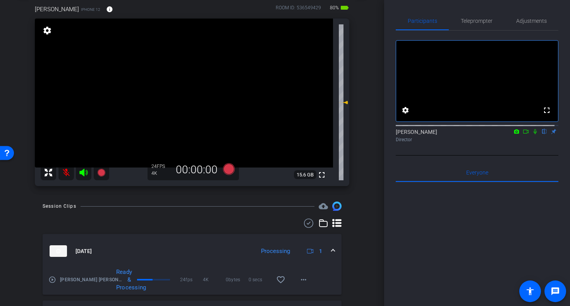
click at [83, 172] on icon at bounding box center [83, 173] width 8 height 8
click at [532, 134] on icon at bounding box center [535, 131] width 6 height 5
click at [368, 228] on div "arrow_back [PERSON_NAME] [PERSON_NAME] test Back to project Send invite account…" at bounding box center [192, 112] width 384 height 306
click at [514, 134] on icon at bounding box center [517, 131] width 6 height 5
click at [523, 139] on div at bounding box center [285, 153] width 570 height 306
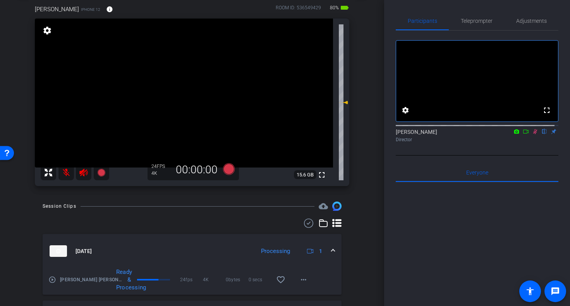
click at [524, 134] on icon at bounding box center [526, 131] width 6 height 5
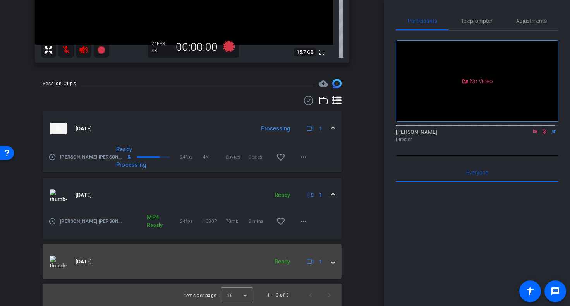
click at [332, 262] on span at bounding box center [333, 262] width 3 height 8
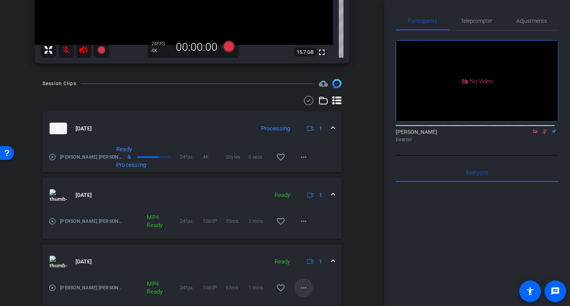
click at [301, 286] on mat-icon "more_horiz" at bounding box center [303, 288] width 9 height 9
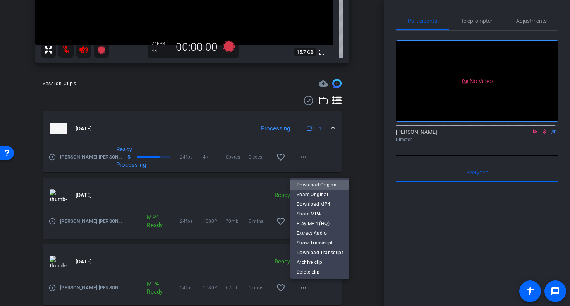
click at [311, 184] on span "Download Original" at bounding box center [320, 185] width 46 height 9
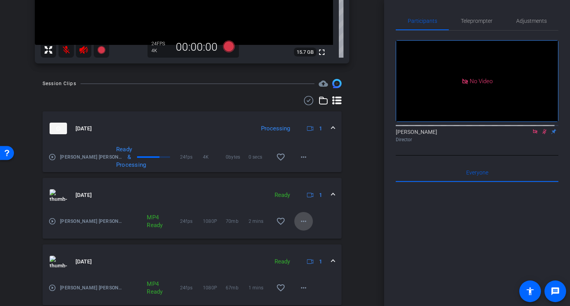
click at [299, 224] on mat-icon "more_horiz" at bounding box center [303, 221] width 9 height 9
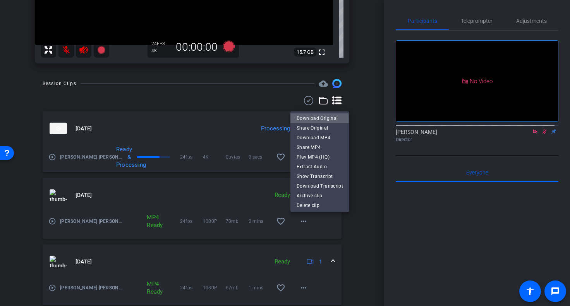
click at [313, 119] on span "Download Original" at bounding box center [320, 118] width 46 height 9
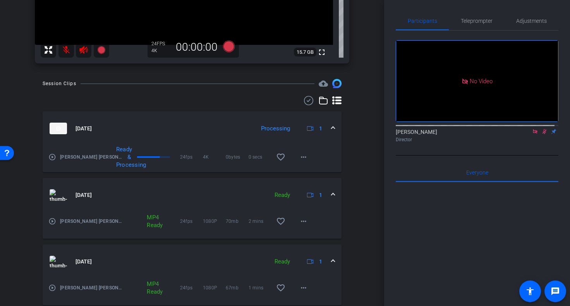
click at [359, 111] on div "Session Clips cloud_upload [DATE] Processing 1 play_circle_outline [PERSON_NAME…" at bounding box center [192, 206] width 346 height 254
click at [302, 153] on mat-icon "more_horiz" at bounding box center [303, 154] width 9 height 9
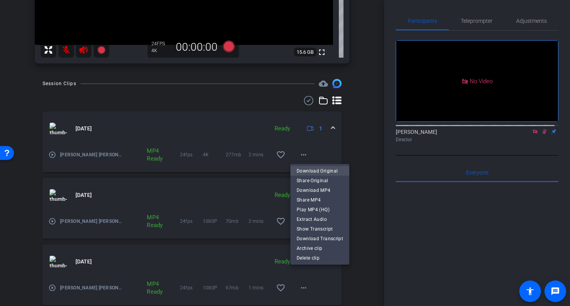
click at [307, 169] on span "Download Original" at bounding box center [320, 171] width 46 height 9
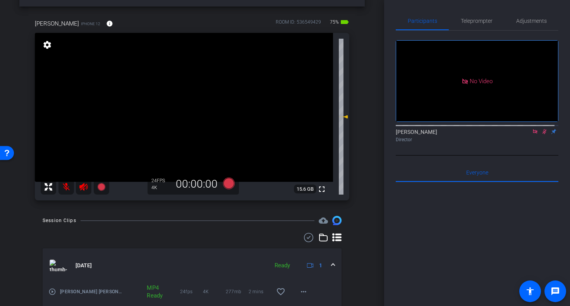
scroll to position [0, 0]
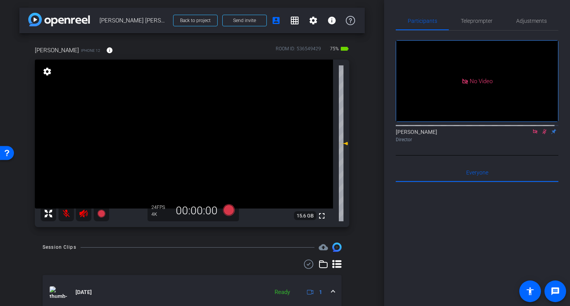
click at [372, 64] on div "arrow_back [PERSON_NAME] [PERSON_NAME] test Back to project Send invite account…" at bounding box center [192, 153] width 384 height 306
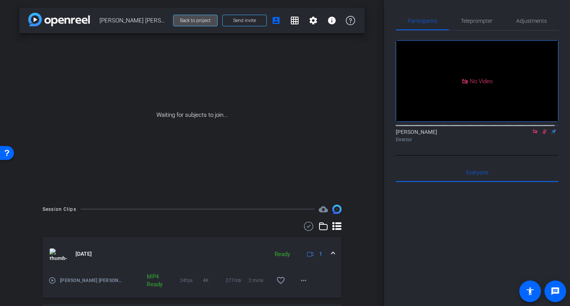
click at [191, 17] on span at bounding box center [196, 20] width 44 height 19
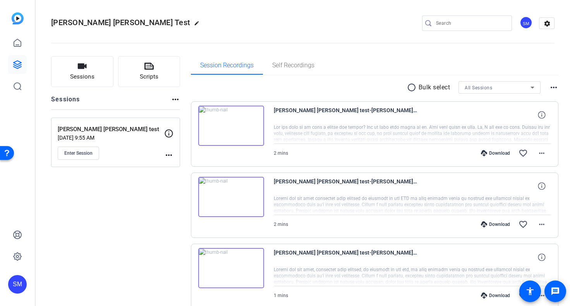
click at [413, 56] on div "Session Recordings Self Recordings" at bounding box center [375, 65] width 368 height 19
